Goal: Register for event/course

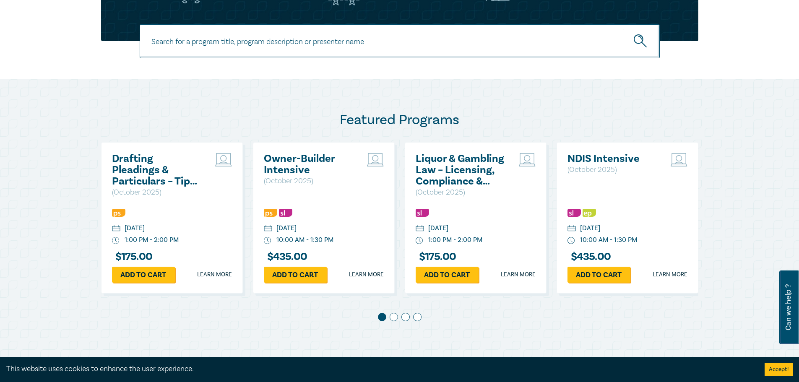
scroll to position [294, 0]
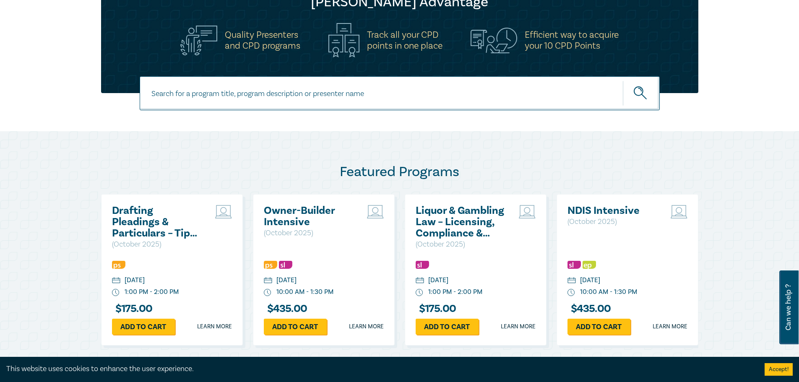
click at [401, 93] on input at bounding box center [400, 93] width 520 height 34
type input "legal support"
click at [623, 81] on button "submit" at bounding box center [641, 94] width 37 height 26
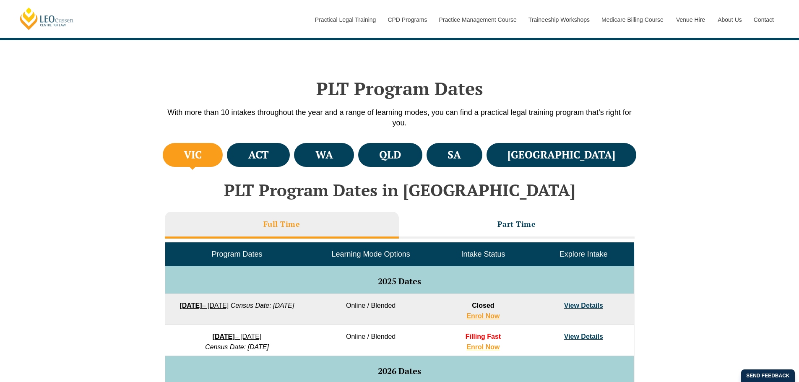
click at [196, 155] on h4 "VIC" at bounding box center [193, 155] width 18 height 14
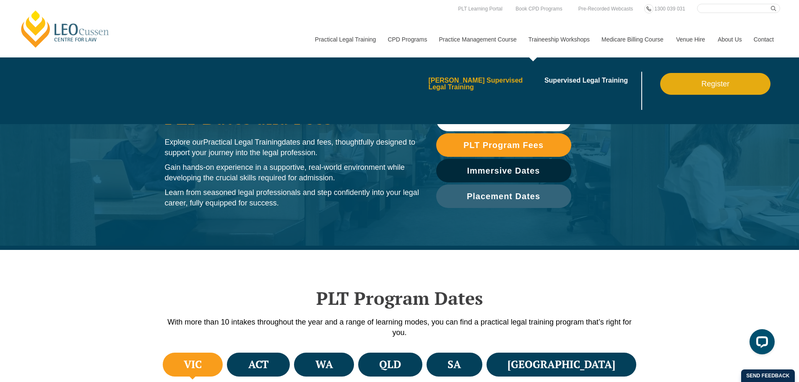
click at [511, 79] on link "Leo Cussen’s Supervised Legal Training" at bounding box center [483, 83] width 110 height 13
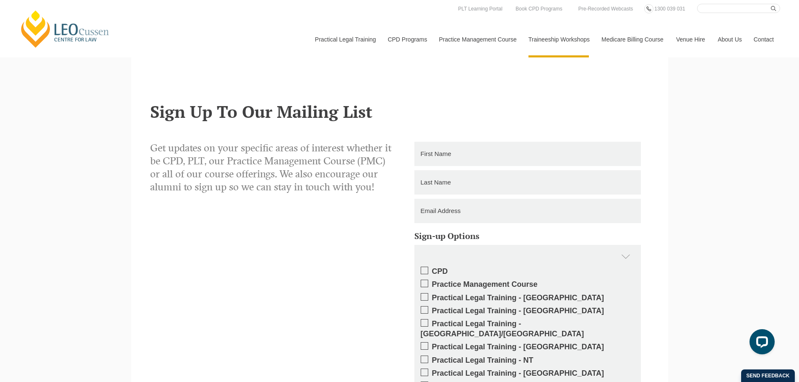
scroll to position [545, 0]
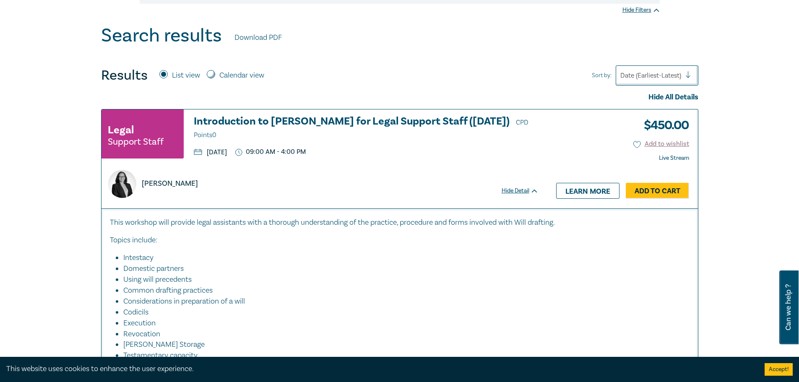
scroll to position [294, 0]
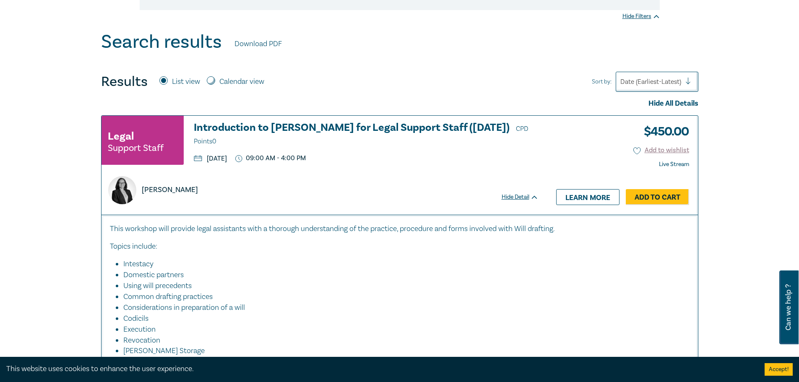
click at [401, 125] on h3 "Introduction to Wills for Legal Support Staff (October 2025) CPD Points 0" at bounding box center [366, 134] width 345 height 25
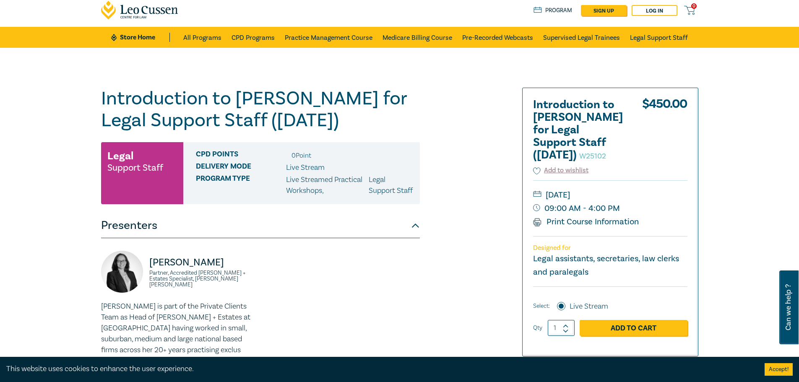
scroll to position [42, 0]
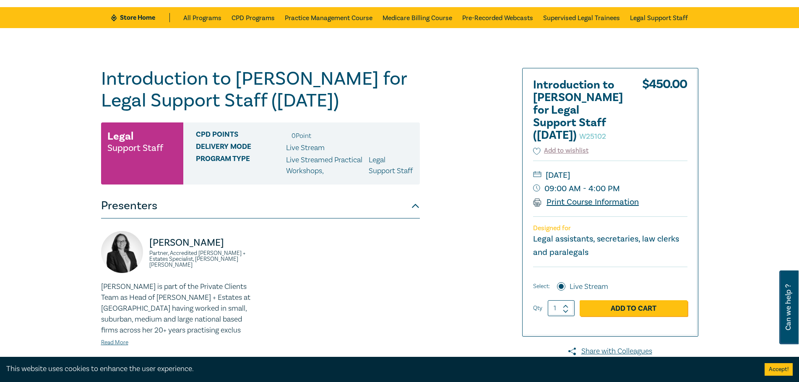
drag, startPoint x: 575, startPoint y: 202, endPoint x: 570, endPoint y: 204, distance: 5.5
click at [570, 204] on link "Print Course Information" at bounding box center [586, 202] width 106 height 11
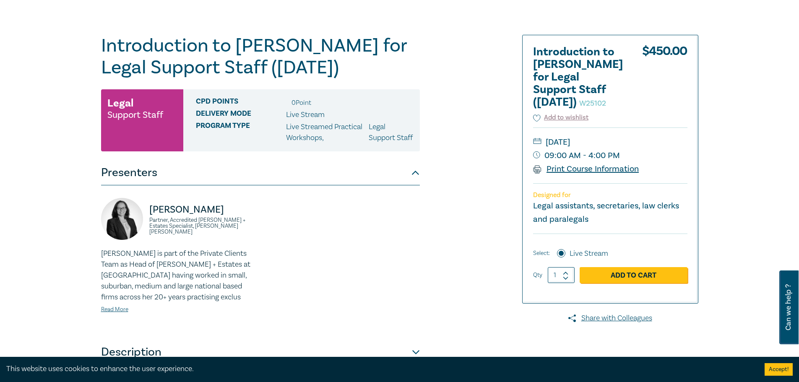
scroll to position [84, 0]
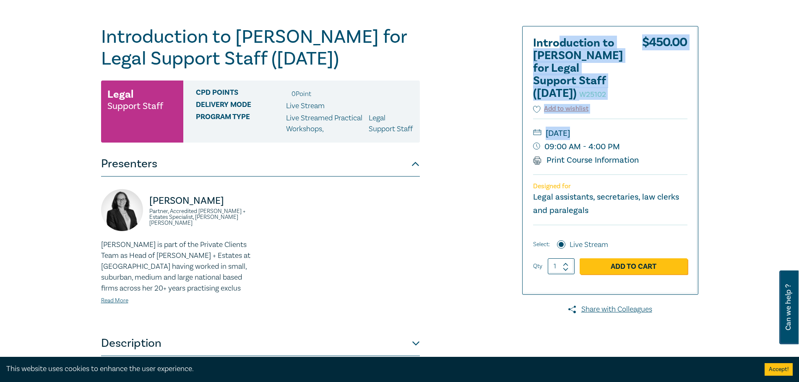
drag, startPoint x: 656, startPoint y: 144, endPoint x: 563, endPoint y: 36, distance: 142.4
click at [555, 31] on div "Introduction to [PERSON_NAME] for Legal Support Staff ([DATE]) W25102 $ 450.00 …" at bounding box center [610, 160] width 175 height 268
click at [563, 37] on h2 "Introduction to [PERSON_NAME] for Legal Support Staff ([DATE]) W25102" at bounding box center [579, 68] width 92 height 63
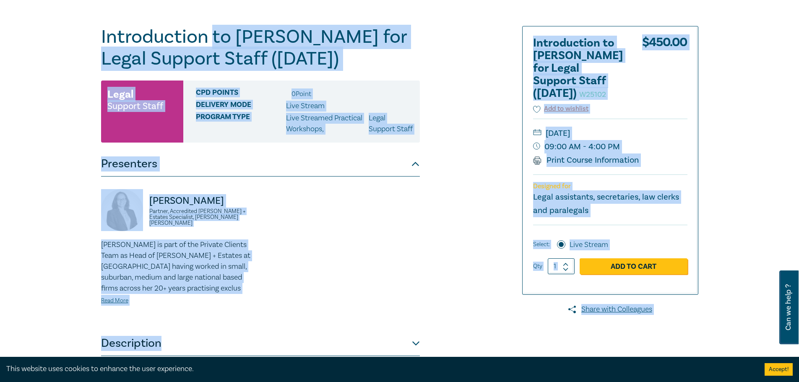
drag, startPoint x: 216, startPoint y: 32, endPoint x: 727, endPoint y: 222, distance: 545.2
click at [723, 224] on div "Introduction to [PERSON_NAME] for Legal Support Staff ([DATE]) W25102 Legal Sup…" at bounding box center [399, 235] width 799 height 499
click at [745, 216] on div "Introduction to [PERSON_NAME] for Legal Support Staff ([DATE]) W25102 Legal Sup…" at bounding box center [399, 235] width 799 height 499
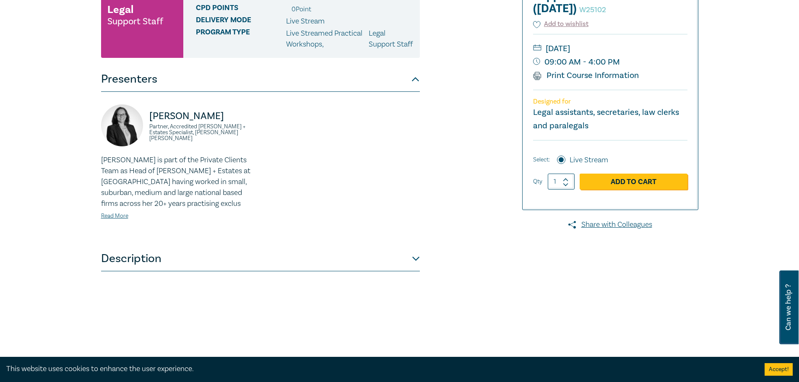
scroll to position [294, 0]
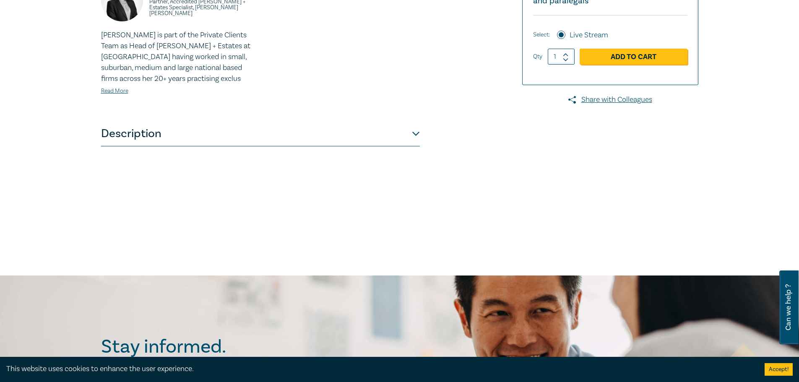
click at [408, 142] on button "Description" at bounding box center [260, 133] width 319 height 25
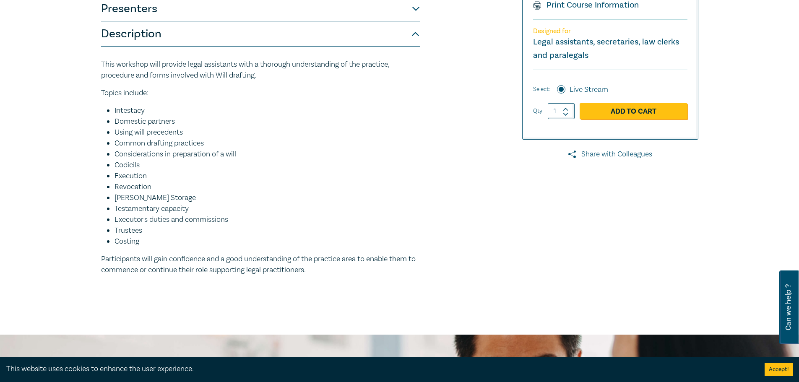
scroll to position [252, 0]
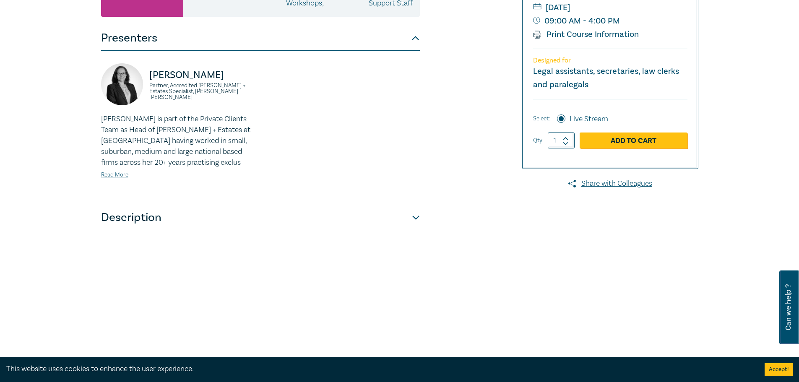
scroll to position [92, 0]
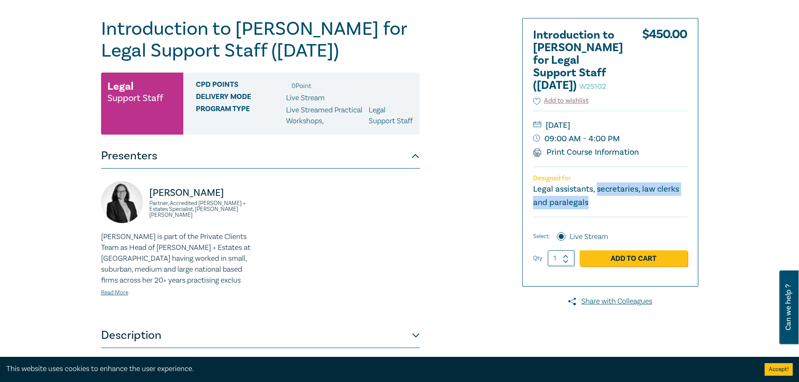
drag, startPoint x: 596, startPoint y: 191, endPoint x: 709, endPoint y: 211, distance: 115.0
click at [634, 206] on div "Designed for Legal assistants, secretaries, law clerks and paralegals" at bounding box center [610, 192] width 154 height 50
click at [755, 208] on div "Introduction to [PERSON_NAME] for Legal Support Staff ([DATE]) W25102 Legal Sup…" at bounding box center [399, 227] width 799 height 499
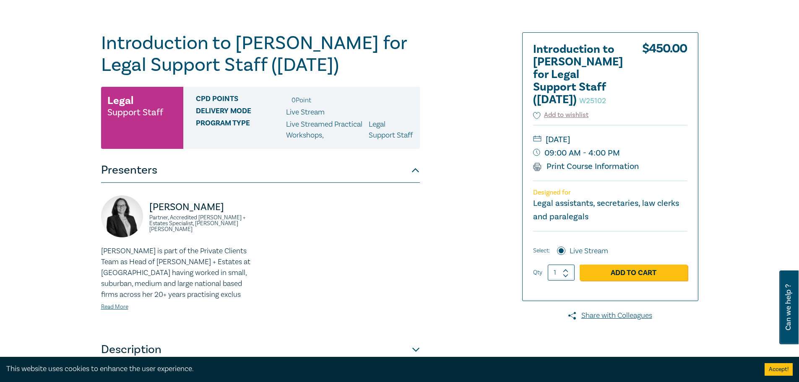
scroll to position [0, 0]
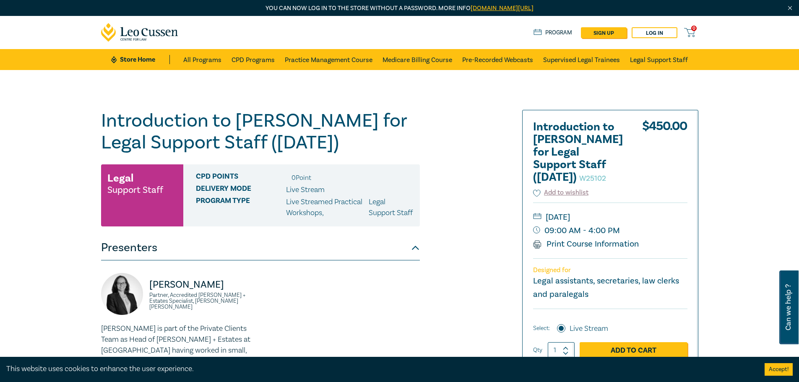
click at [571, 152] on h2 "Introduction to [PERSON_NAME] for Legal Support Staff ([DATE]) W25102" at bounding box center [579, 152] width 92 height 63
click at [571, 151] on h2 "Introduction to [PERSON_NAME] for Legal Support Staff ([DATE]) W25102" at bounding box center [579, 152] width 92 height 63
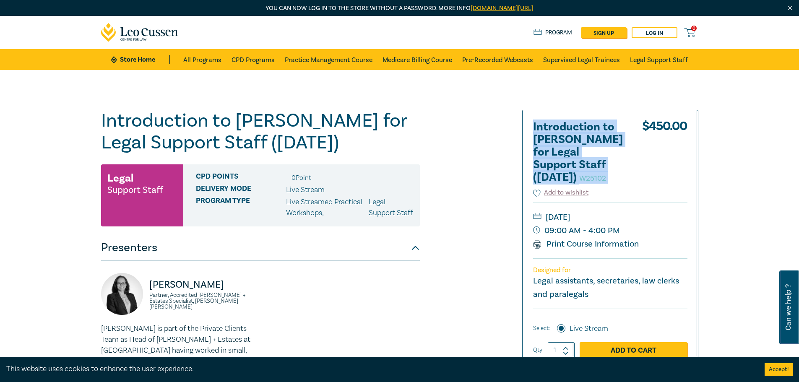
click at [571, 151] on h2 "Introduction to [PERSON_NAME] for Legal Support Staff ([DATE]) W25102" at bounding box center [579, 152] width 92 height 63
drag, startPoint x: 655, startPoint y: 205, endPoint x: 292, endPoint y: 131, distance: 371.1
click at [631, 200] on div "Introduction to [PERSON_NAME] for Legal Support Staff ([DATE]) W25102 $ 450.00 …" at bounding box center [610, 244] width 175 height 268
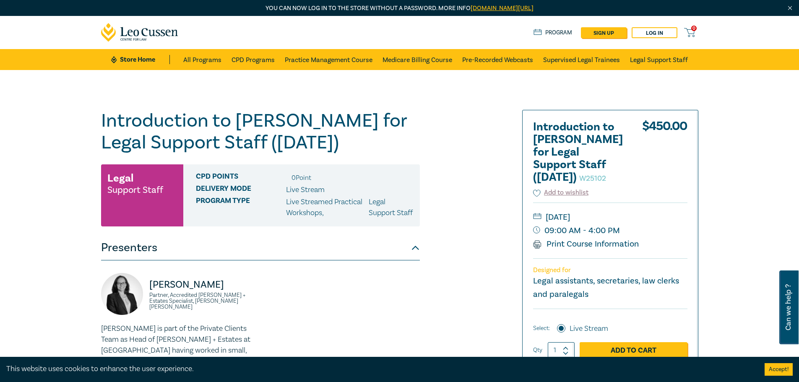
click at [385, 198] on p "Legal Support Staff" at bounding box center [391, 208] width 45 height 22
click at [386, 198] on p "Legal Support Staff" at bounding box center [391, 208] width 45 height 22
click at [605, 233] on small "09:00 AM - 4:00 PM" at bounding box center [610, 230] width 154 height 13
click at [605, 232] on small "09:00 AM - 4:00 PM" at bounding box center [610, 230] width 154 height 13
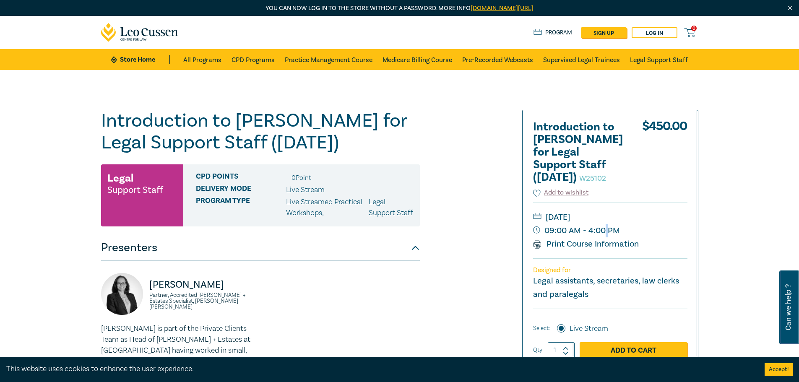
click at [605, 232] on small "09:00 AM - 4:00 PM" at bounding box center [610, 230] width 154 height 13
click at [658, 211] on small "[DATE]" at bounding box center [610, 217] width 154 height 13
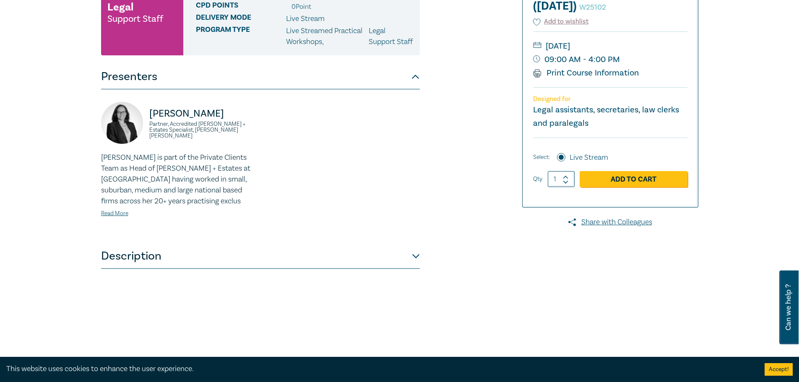
scroll to position [176, 0]
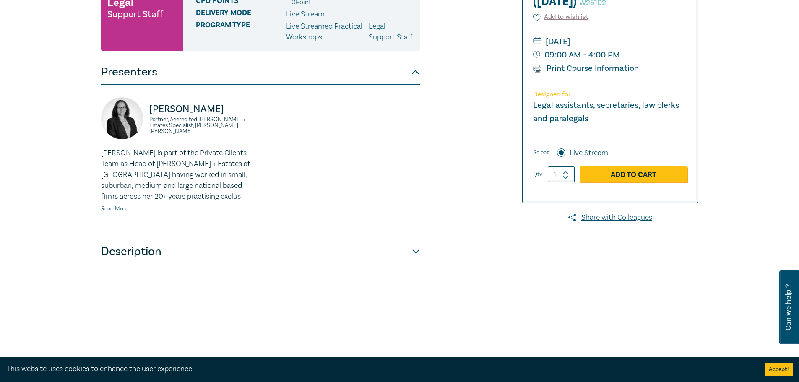
click at [106, 213] on link "Read More" at bounding box center [114, 209] width 27 height 8
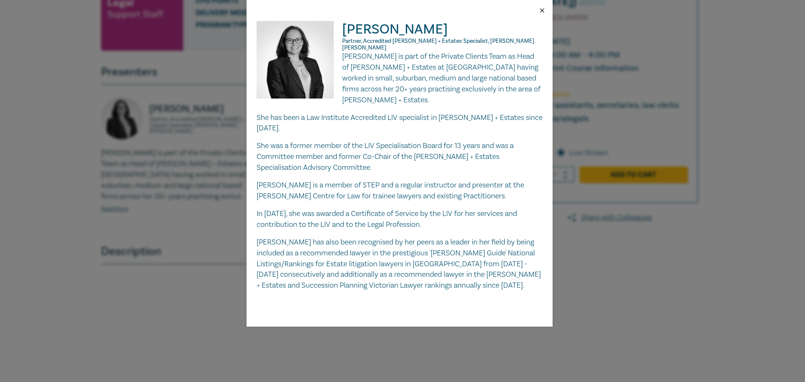
click at [540, 7] on button "Close" at bounding box center [543, 11] width 8 height 8
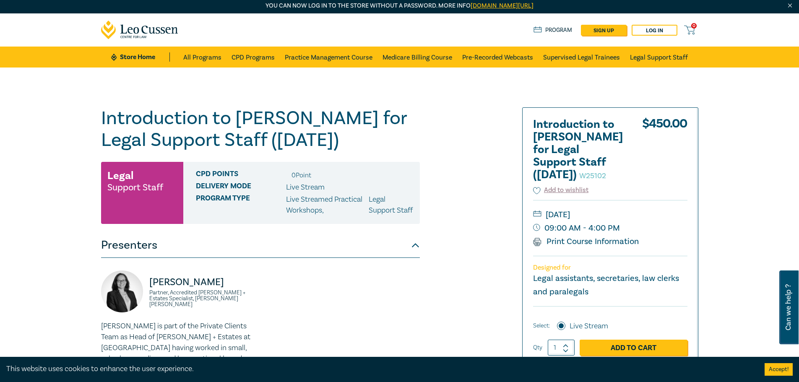
scroll to position [0, 0]
